Goal: Task Accomplishment & Management: Manage account settings

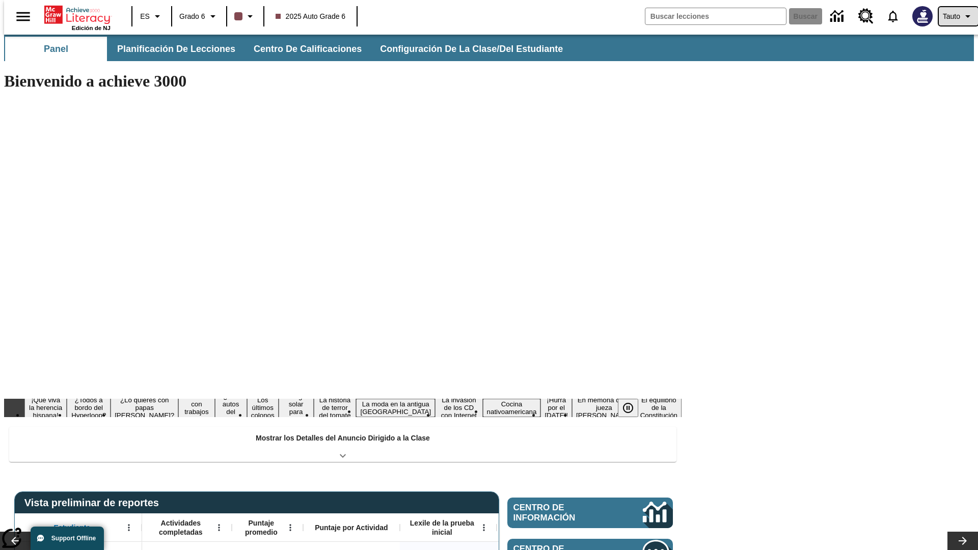
click at [953, 16] on span "Tauto" at bounding box center [951, 16] width 17 height 11
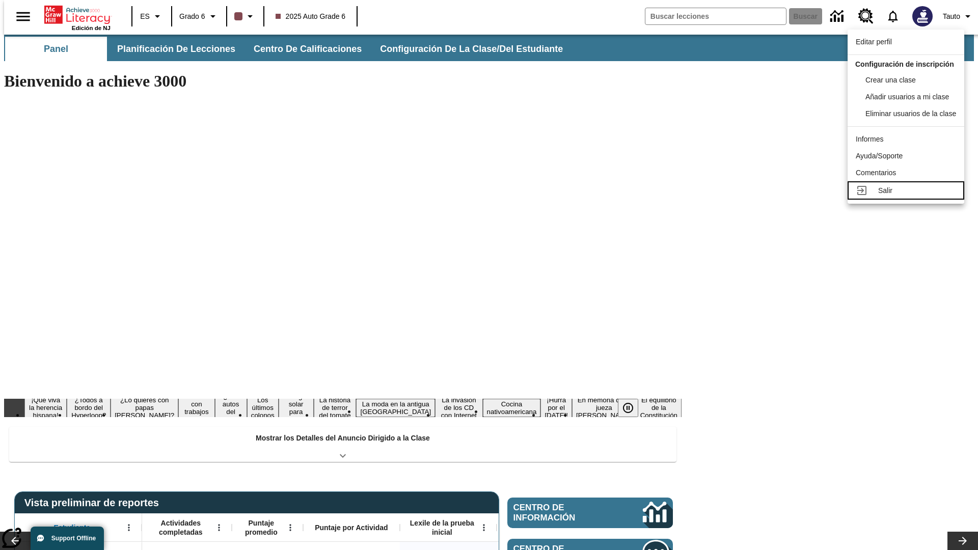
click at [909, 196] on div "Salir" at bounding box center [917, 190] width 78 height 11
